Goal: Information Seeking & Learning: Learn about a topic

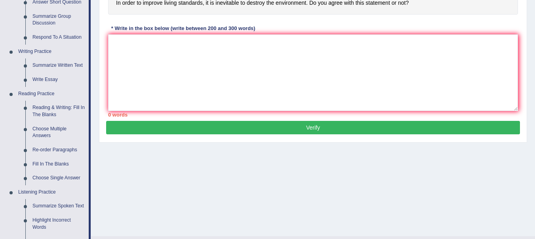
scroll to position [178, 0]
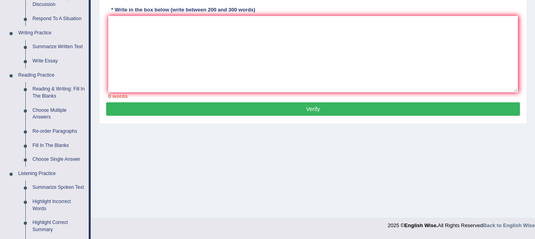
click at [36, 133] on link "Re-order Paragraphs" at bounding box center [59, 132] width 60 height 14
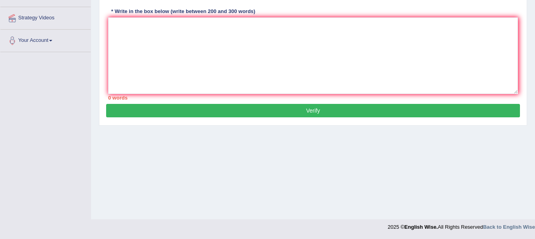
scroll to position [110, 0]
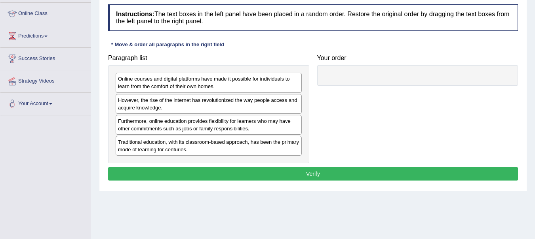
scroll to position [107, 0]
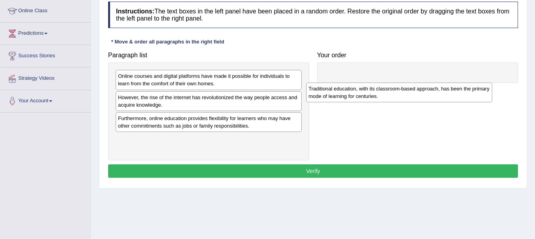
drag, startPoint x: 164, startPoint y: 148, endPoint x: 357, endPoint y: 94, distance: 199.8
click at [357, 94] on div "Traditional education, with its classroom-based approach, has been the primary …" at bounding box center [399, 93] width 186 height 20
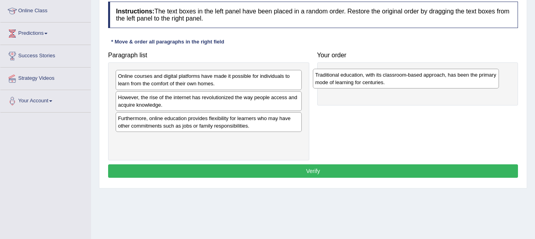
drag, startPoint x: 205, startPoint y: 146, endPoint x: 406, endPoint y: 79, distance: 211.5
click at [406, 79] on div "Traditional education, with its classroom-based approach, has been the primary …" at bounding box center [406, 79] width 186 height 20
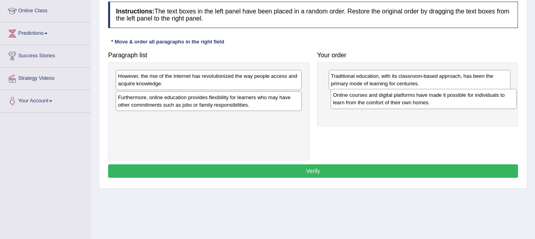
drag, startPoint x: 155, startPoint y: 79, endPoint x: 369, endPoint y: 101, distance: 214.5
click at [369, 101] on div "Online courses and digital platforms have made it possible for individuals to l…" at bounding box center [424, 99] width 186 height 20
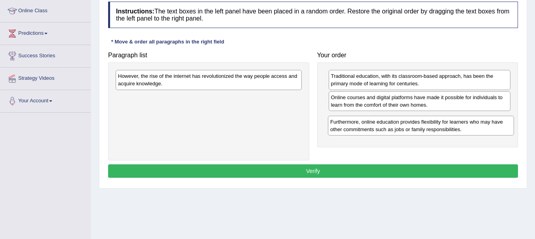
drag, startPoint x: 146, startPoint y: 103, endPoint x: 358, endPoint y: 127, distance: 213.5
click at [358, 127] on div "Furthermore, online education provides flexibility for learners who may have ot…" at bounding box center [421, 126] width 186 height 20
click at [320, 135] on div "Traditional education, with its classroom-based approach, has been the primary …" at bounding box center [417, 105] width 201 height 85
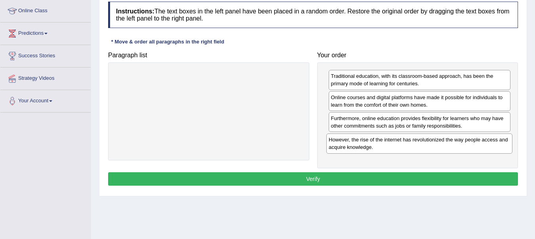
drag, startPoint x: 138, startPoint y: 82, endPoint x: 349, endPoint y: 144, distance: 220.4
click at [349, 144] on div "However, the rise of the internet has revolutionized the way people access and …" at bounding box center [419, 144] width 186 height 20
click at [291, 180] on button "Verify" at bounding box center [313, 179] width 410 height 13
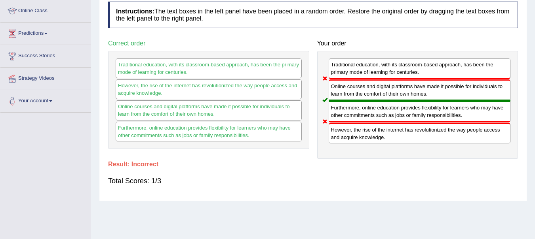
click at [134, 104] on div "Online courses and digital platforms have made it possible for individuals to l…" at bounding box center [209, 111] width 186 height 20
